Goal: Task Accomplishment & Management: Use online tool/utility

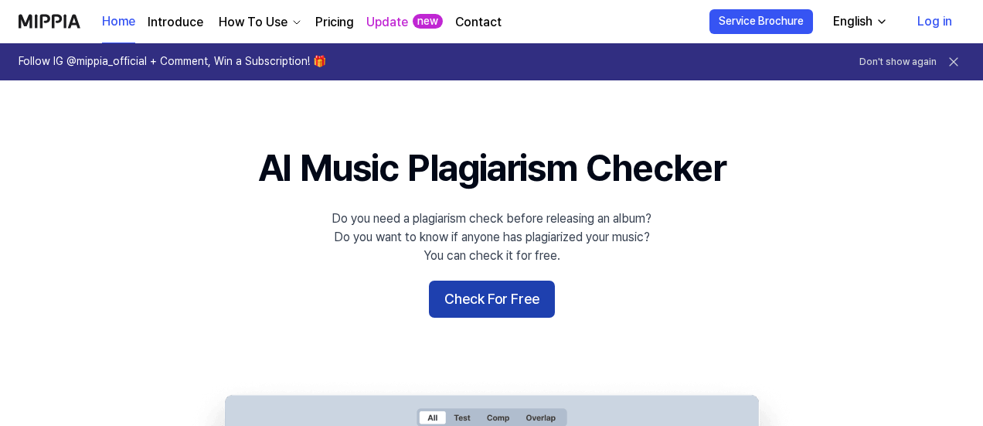
click at [505, 305] on button "Check For Free" at bounding box center [492, 299] width 126 height 37
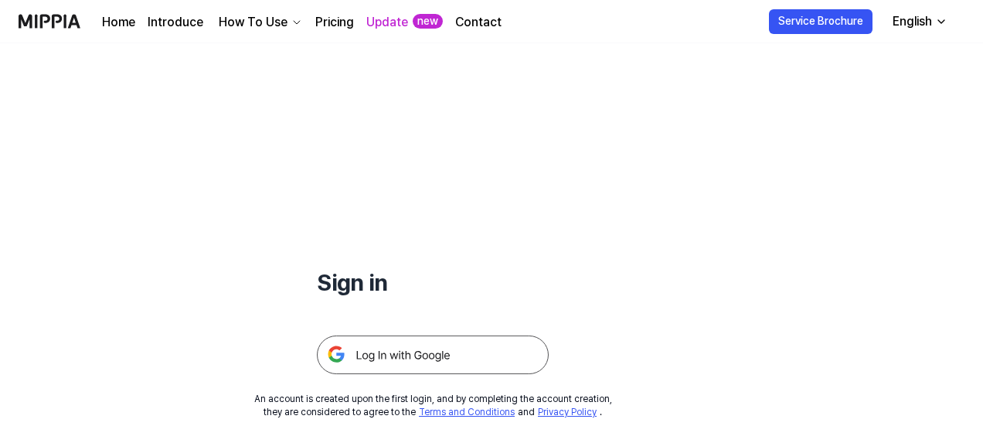
click at [430, 349] on img at bounding box center [433, 355] width 232 height 39
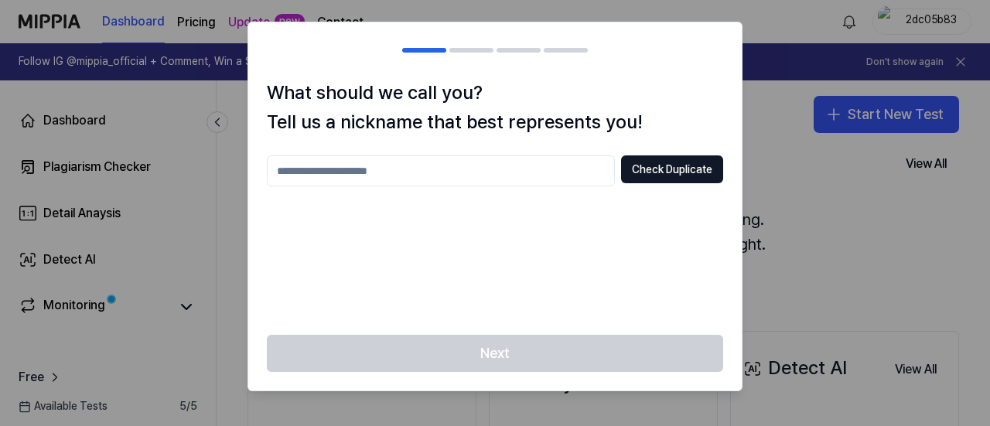
click at [501, 168] on input "text" at bounding box center [441, 170] width 348 height 31
type input "**********"
click at [673, 172] on button "Check Duplicate" at bounding box center [672, 169] width 102 height 28
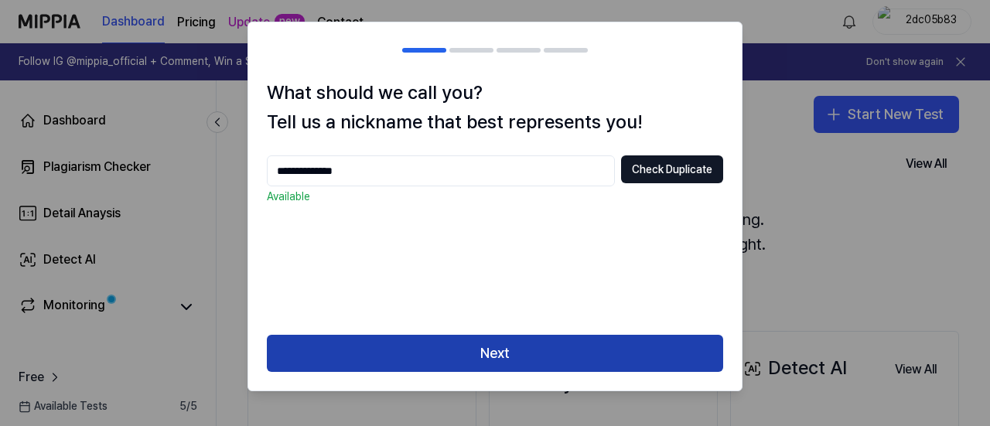
click at [528, 357] on button "Next" at bounding box center [495, 353] width 456 height 37
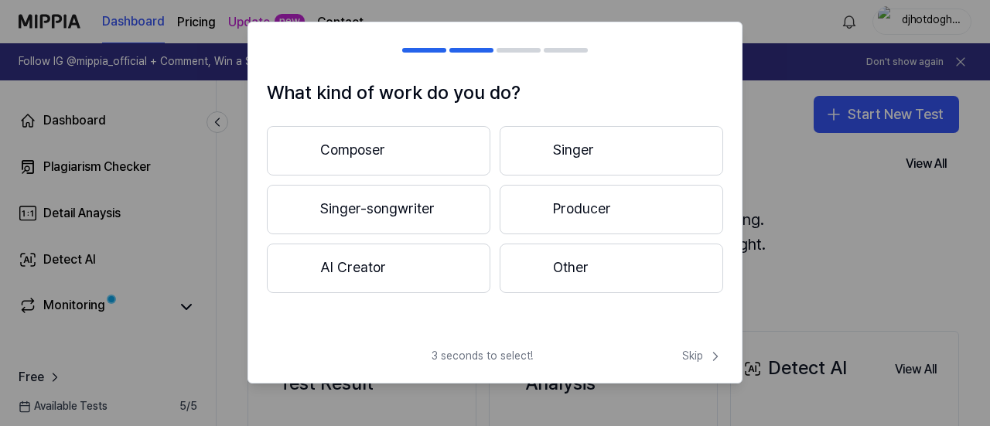
drag, startPoint x: 325, startPoint y: 160, endPoint x: 342, endPoint y: 202, distance: 45.1
click at [342, 202] on div "Composer Singer Singer-songwriter Producer AI Creator Other" at bounding box center [495, 209] width 456 height 167
click at [342, 202] on button "Singer-songwriter" at bounding box center [378, 209] width 223 height 49
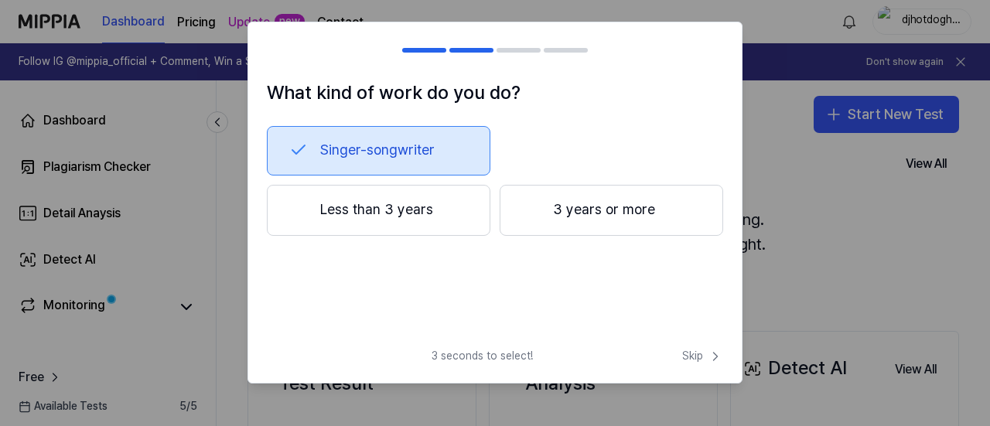
click at [381, 216] on button "Less than 3 years" at bounding box center [378, 210] width 223 height 51
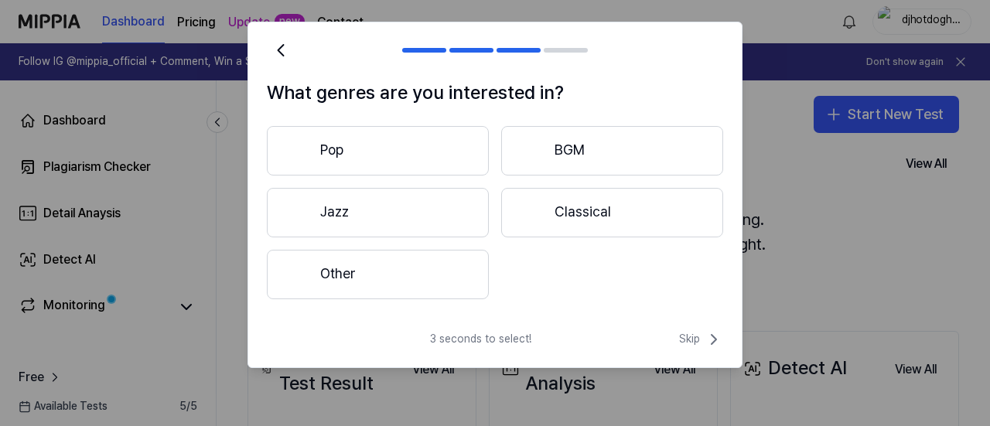
click at [407, 262] on button "Other" at bounding box center [378, 274] width 222 height 49
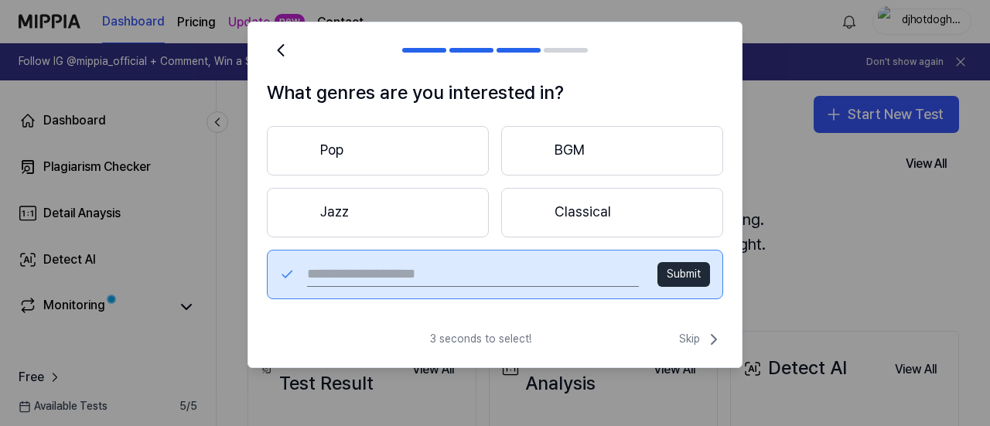
click at [366, 285] on input "text" at bounding box center [473, 274] width 332 height 25
type input "***"
click at [687, 278] on button "Submit" at bounding box center [683, 274] width 53 height 25
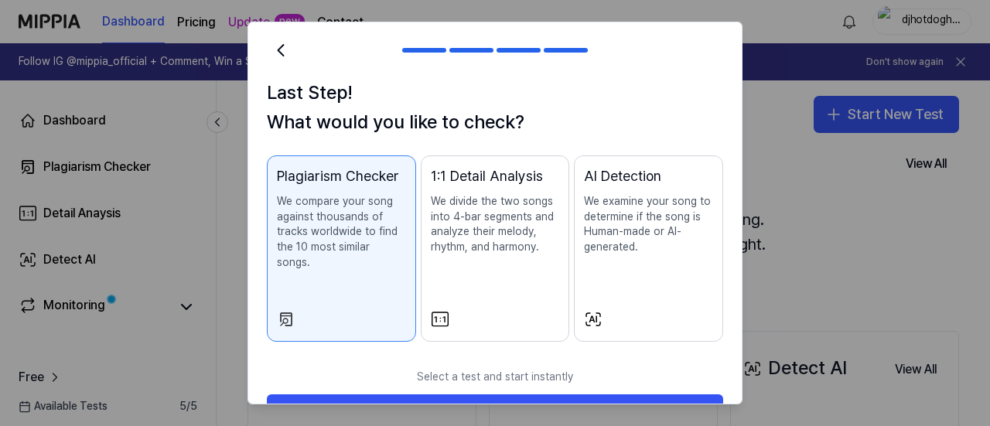
click at [346, 226] on p "We compare your song against thousands of tracks worldwide to find the 10 most …" at bounding box center [341, 232] width 129 height 76
click at [643, 219] on p "We examine your song to determine if the song is Human-made or AI-generated." at bounding box center [648, 224] width 129 height 60
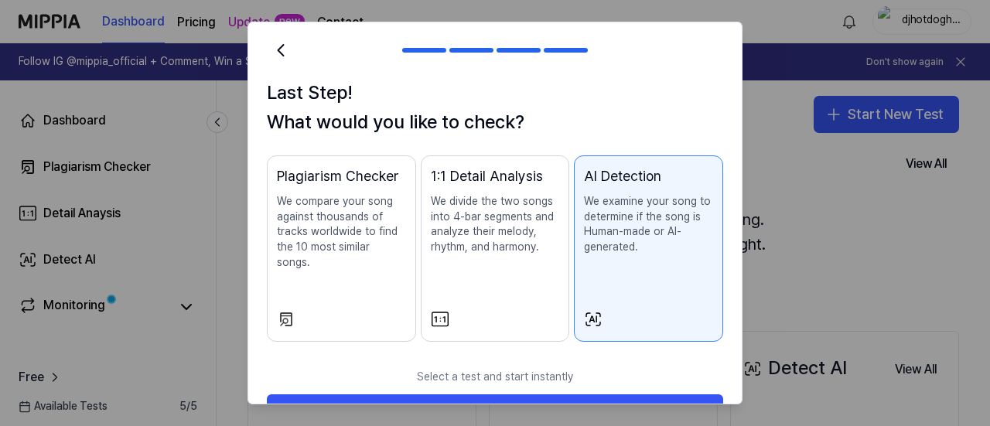
click at [327, 223] on p "We compare your song against thousands of tracks worldwide to find the 10 most …" at bounding box center [341, 232] width 129 height 76
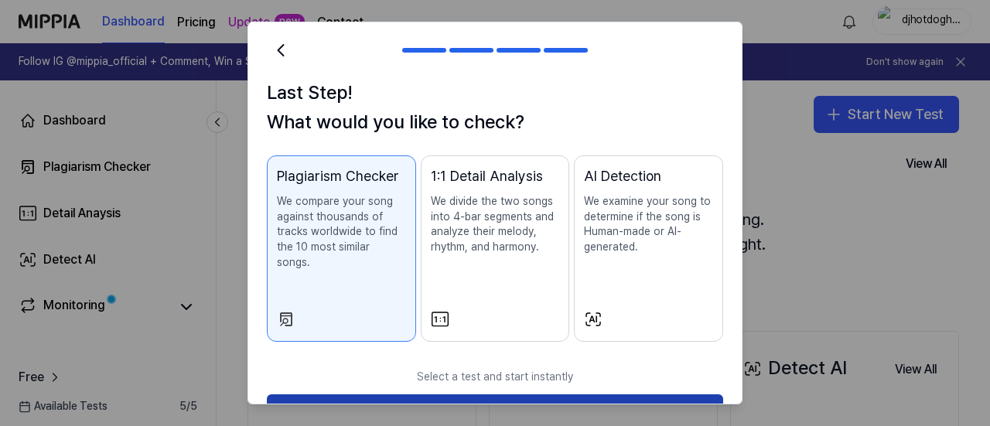
click at [524, 394] on button "Start Now" at bounding box center [495, 412] width 456 height 37
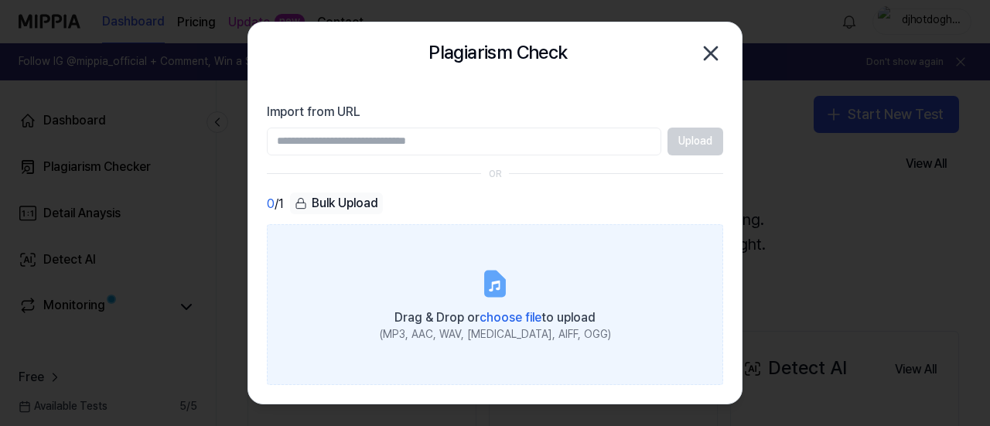
click at [534, 316] on span "choose file" at bounding box center [510, 317] width 62 height 15
click at [0, 0] on input "Drag & Drop or choose file to upload (MP3, AAC, WAV, [MEDICAL_DATA], AIFF, OGG)" at bounding box center [0, 0] width 0 height 0
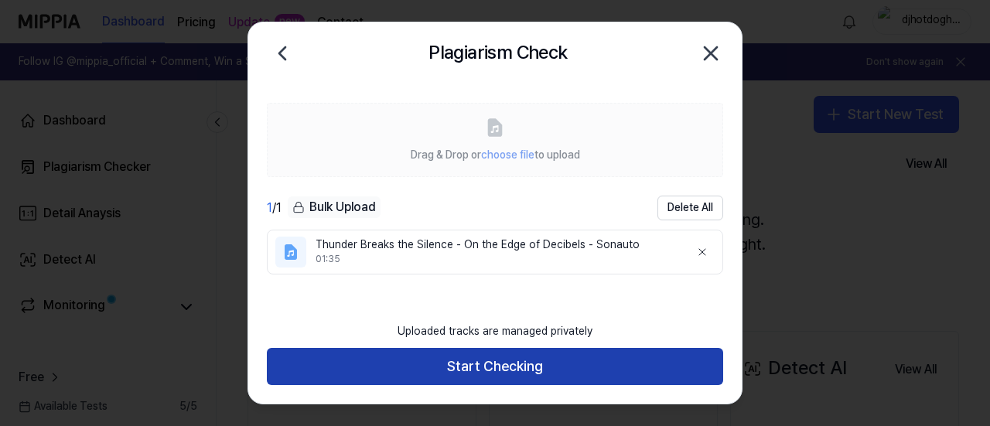
click at [545, 366] on button "Start Checking" at bounding box center [495, 366] width 456 height 37
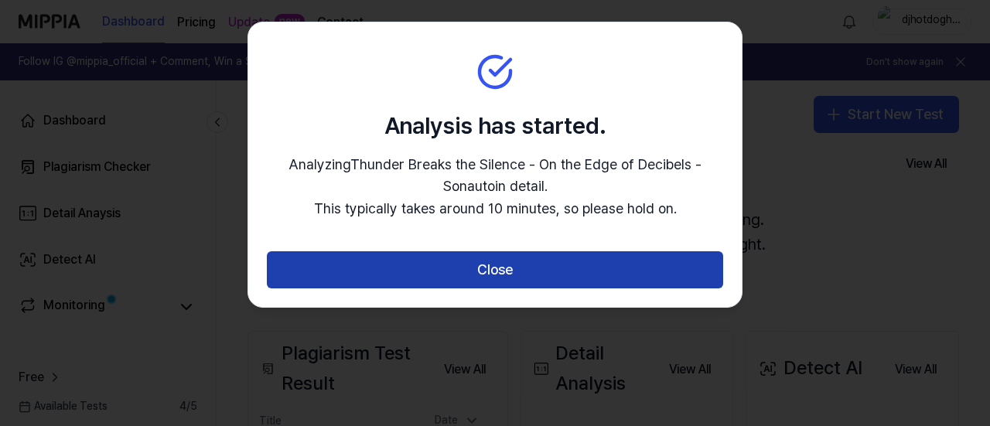
click at [496, 273] on button "Close" at bounding box center [495, 269] width 456 height 37
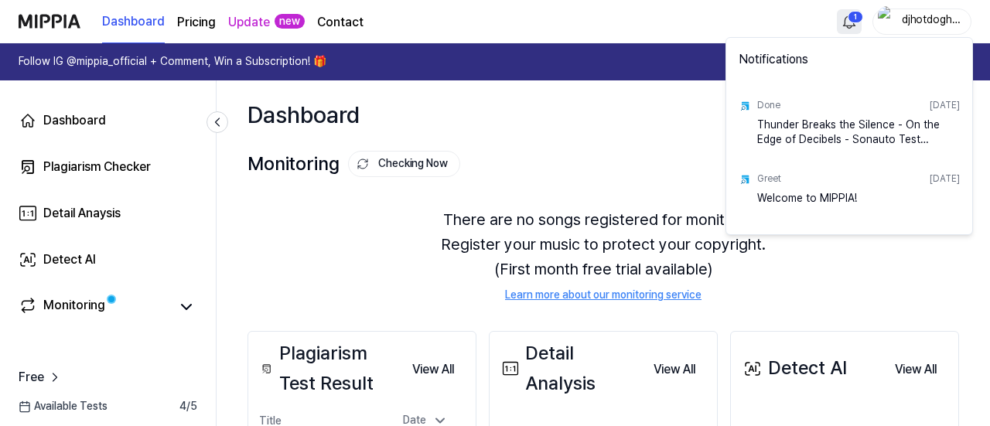
click at [843, 25] on html "Dashboard Pricing Update new Contact 1 djhotdogholder Follow IG @mippia_officia…" at bounding box center [495, 213] width 990 height 426
click at [678, 30] on html "Dashboard Pricing Update new Contact djhotdogholder Follow IG @mippia_official …" at bounding box center [495, 213] width 990 height 426
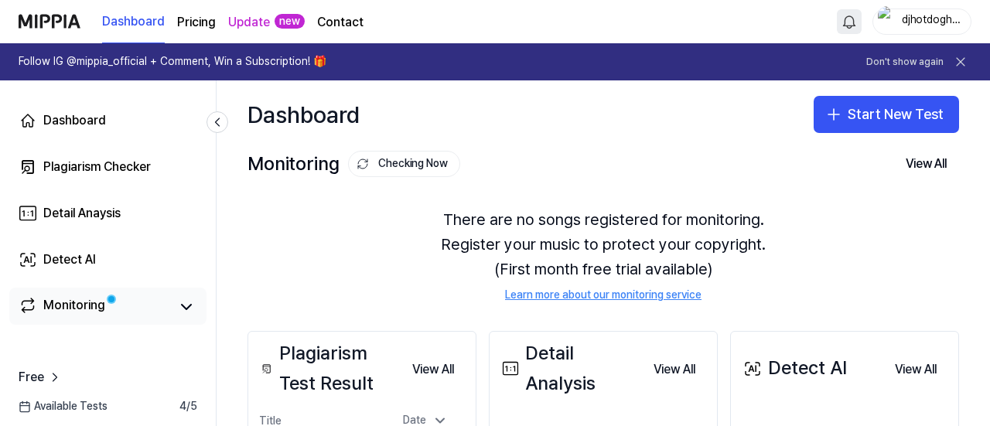
click at [86, 305] on div "Monitoring" at bounding box center [74, 307] width 62 height 22
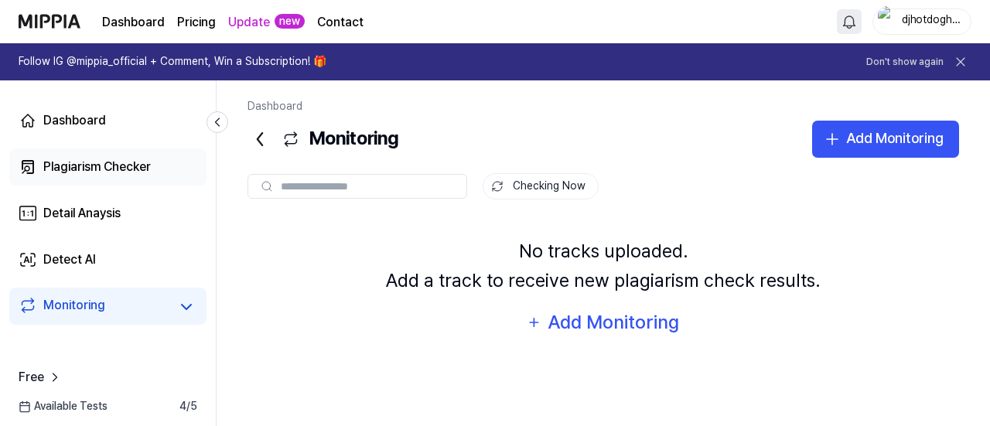
click at [99, 166] on div "Plagiarism Checker" at bounding box center [96, 167] width 107 height 19
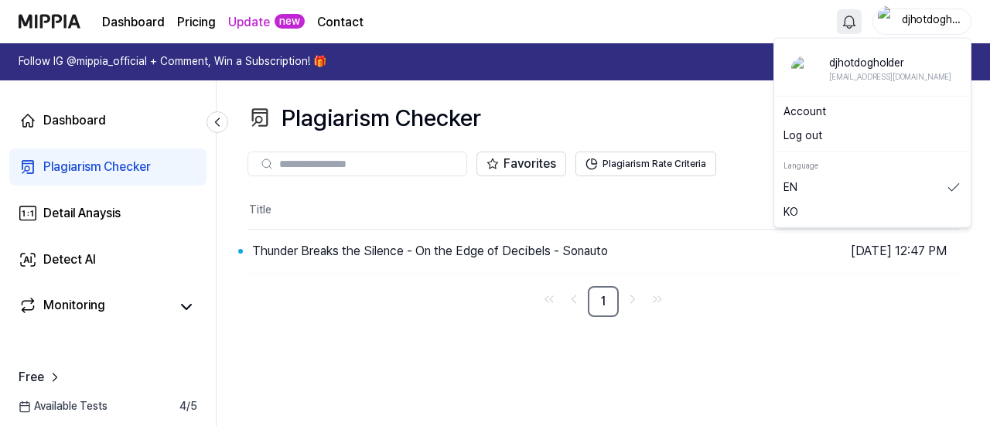
click at [929, 23] on div "djhotdogholder" at bounding box center [931, 20] width 60 height 17
click at [839, 112] on link "Account" at bounding box center [872, 111] width 178 height 15
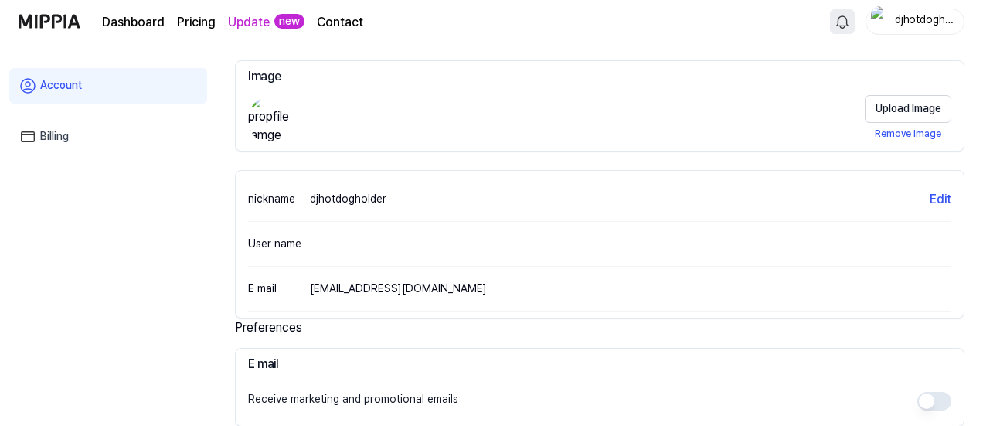
scroll to position [438, 0]
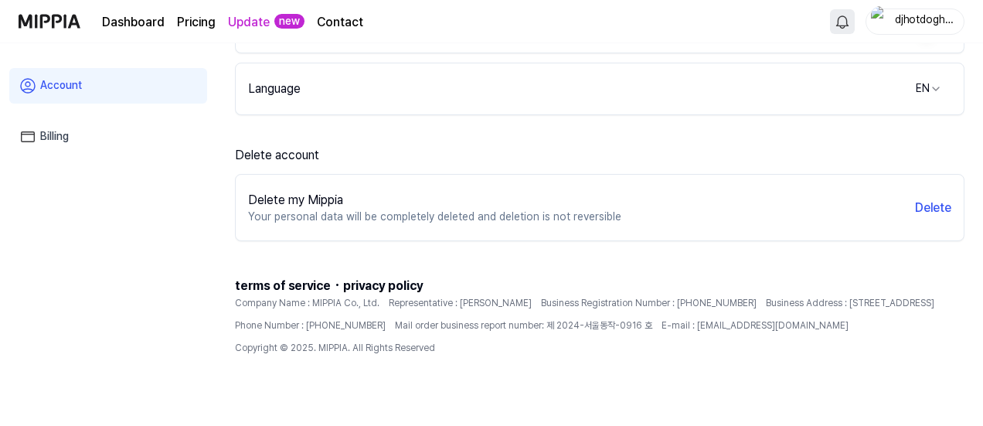
click at [45, 135] on link "Billing" at bounding box center [108, 137] width 198 height 36
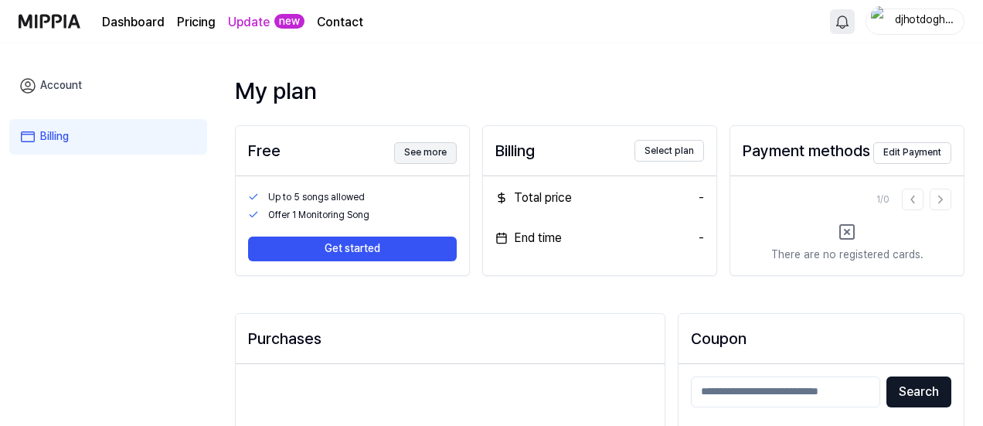
click at [421, 152] on button "See more" at bounding box center [425, 153] width 63 height 22
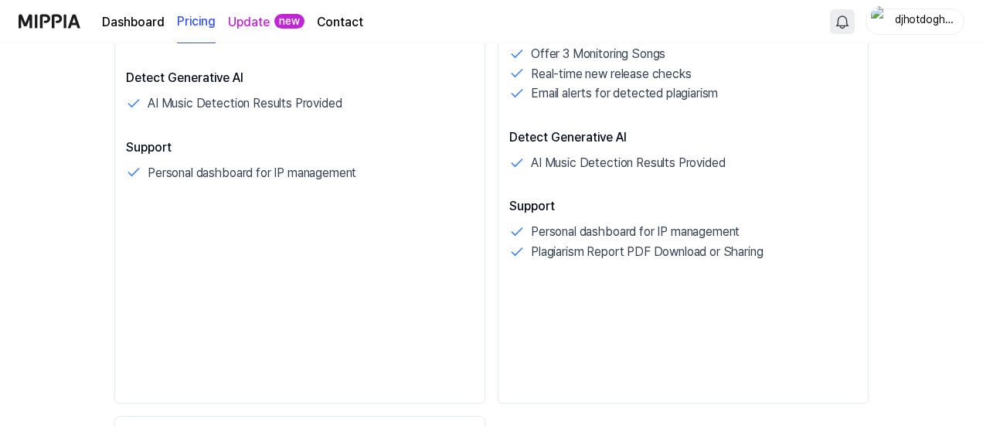
scroll to position [340, 0]
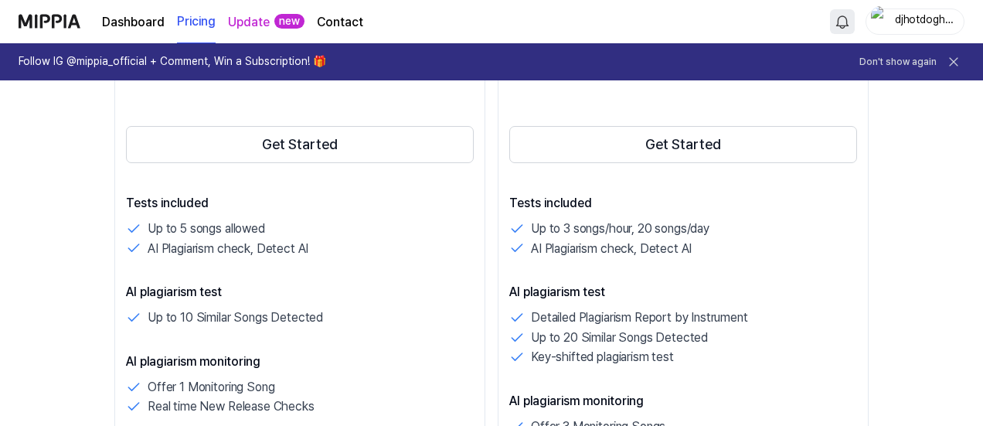
click at [46, 16] on img at bounding box center [50, 21] width 62 height 43
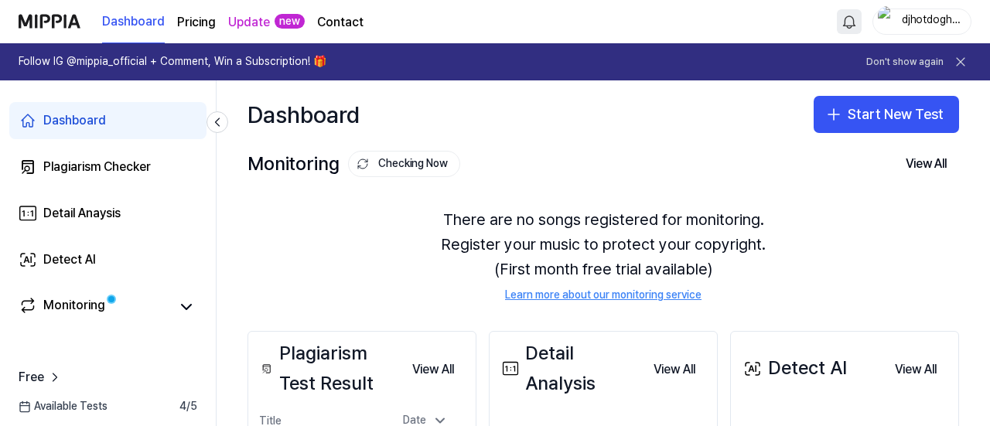
scroll to position [270, 0]
